Goal: Find specific page/section: Find specific page/section

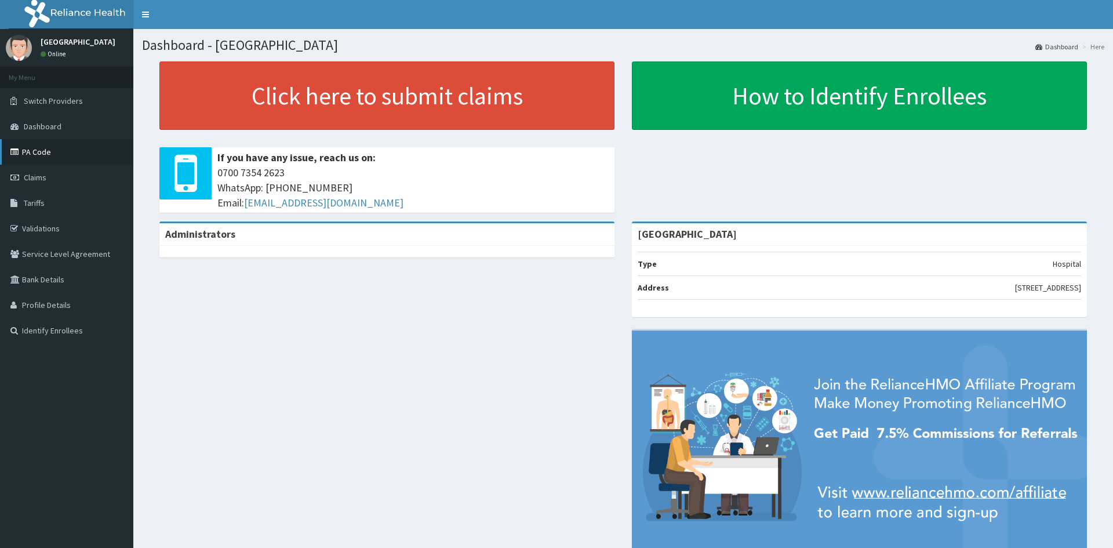
click at [28, 148] on link "PA Code" at bounding box center [66, 152] width 133 height 26
click at [43, 152] on link "PA Code" at bounding box center [66, 152] width 133 height 26
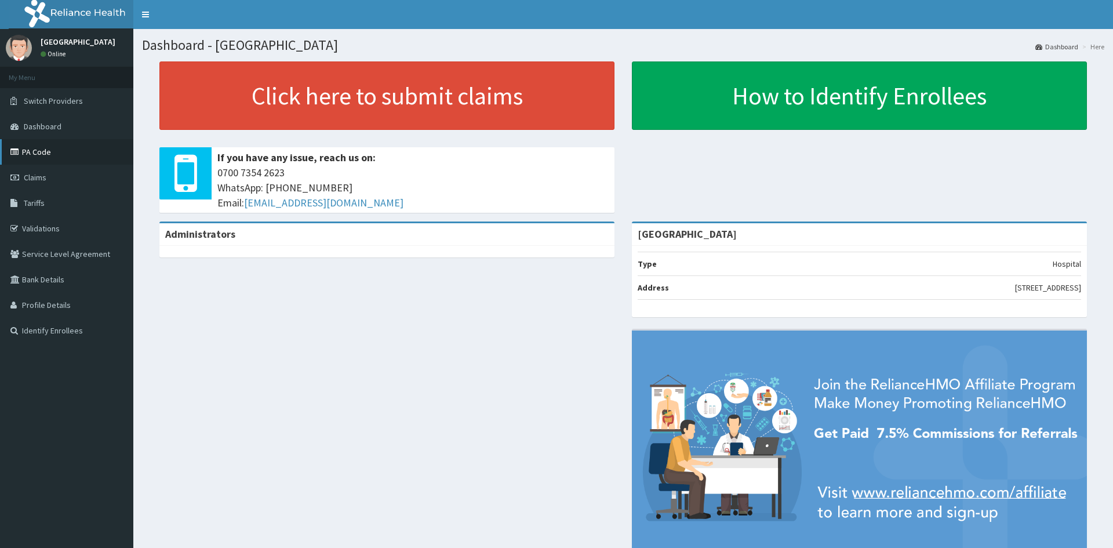
click at [43, 152] on link "PA Code" at bounding box center [66, 152] width 133 height 26
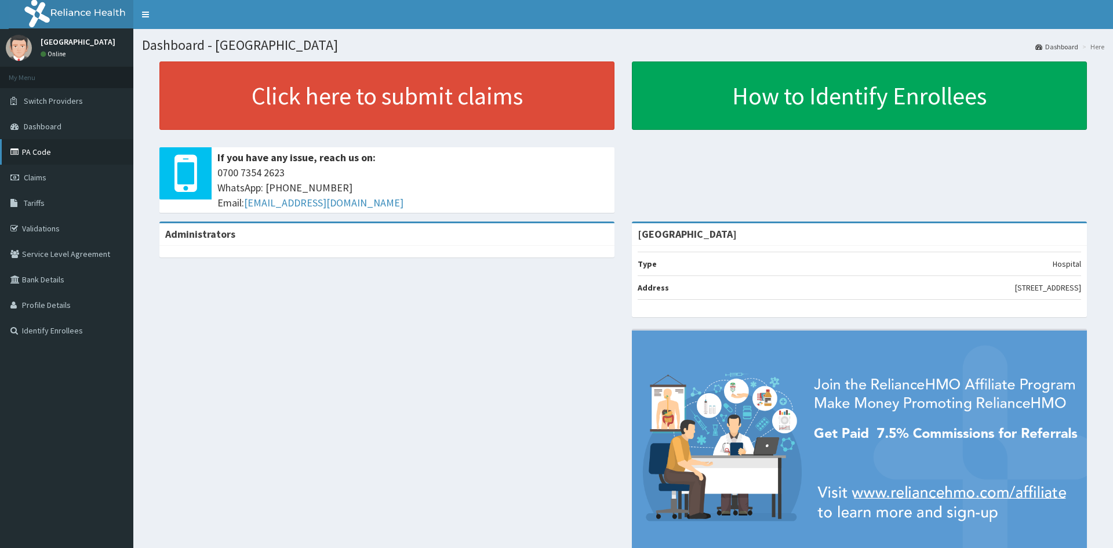
click at [43, 152] on link "PA Code" at bounding box center [66, 152] width 133 height 26
click at [28, 148] on link "PA Code" at bounding box center [66, 152] width 133 height 26
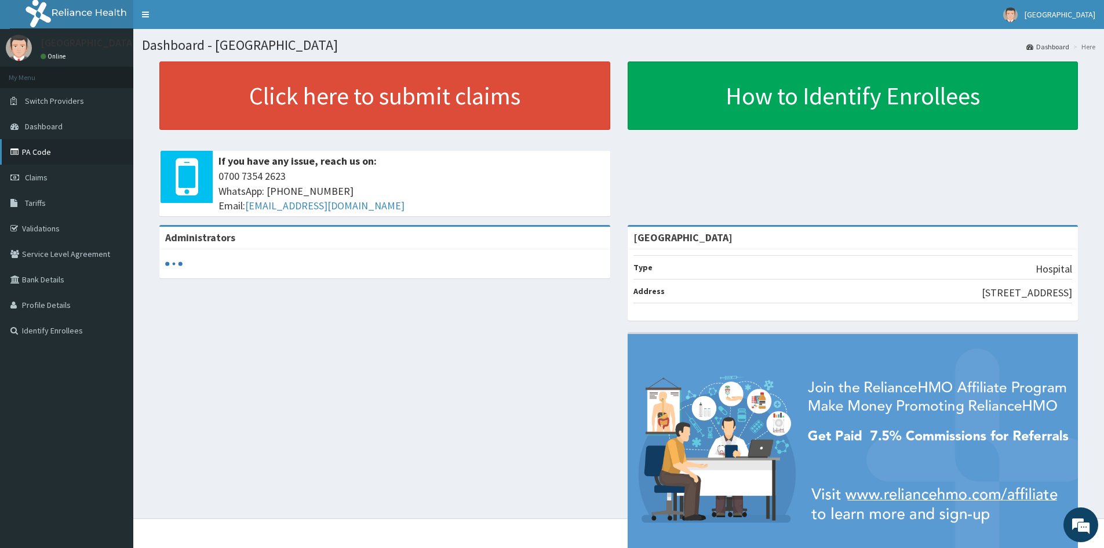
click at [35, 144] on link "PA Code" at bounding box center [66, 152] width 133 height 26
click at [28, 152] on link "PA Code" at bounding box center [66, 152] width 133 height 26
click at [39, 152] on link "PA Code" at bounding box center [66, 152] width 133 height 26
